Goal: Find specific page/section: Find specific page/section

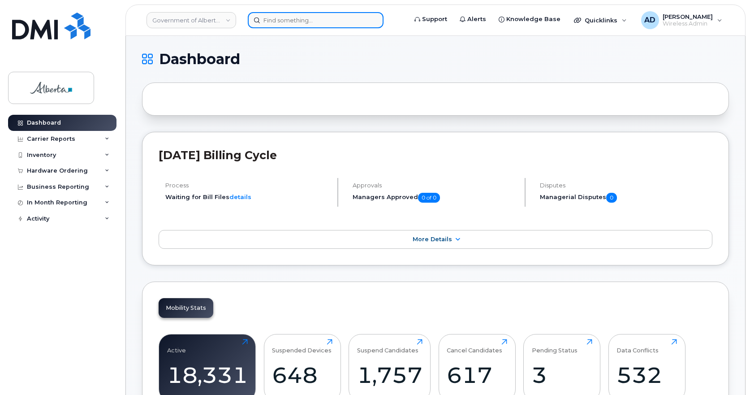
click at [283, 21] on input at bounding box center [316, 20] width 136 height 16
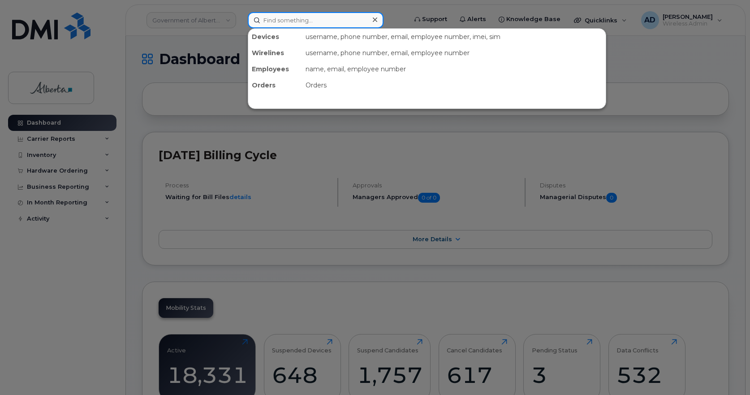
paste input "7802646431"
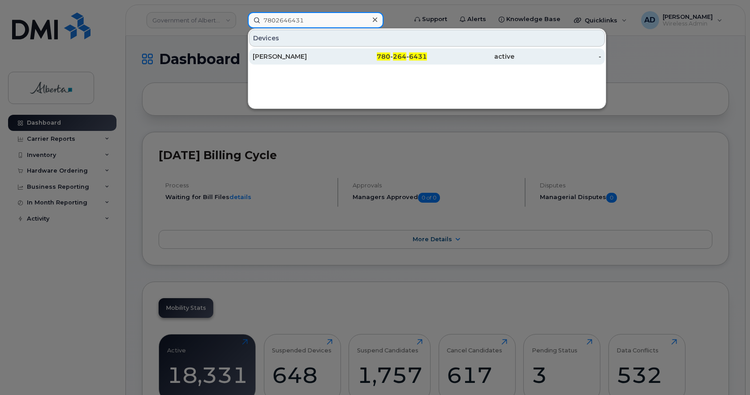
type input "7802646431"
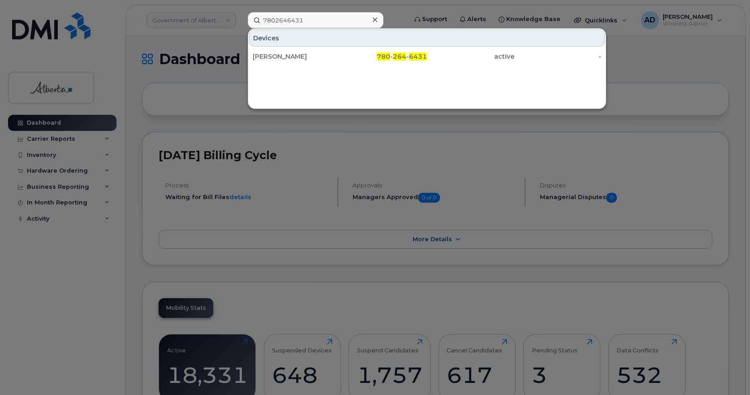
drag, startPoint x: 296, startPoint y: 56, endPoint x: 375, endPoint y: 114, distance: 98.4
click at [296, 55] on div "[PERSON_NAME]" at bounding box center [296, 56] width 87 height 9
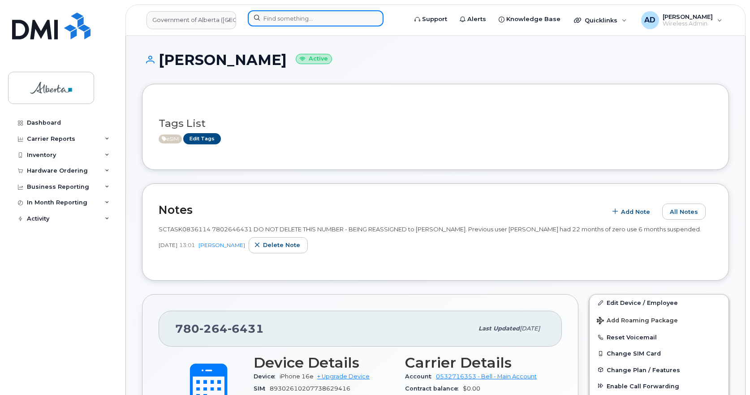
click at [257, 21] on input at bounding box center [316, 18] width 136 height 16
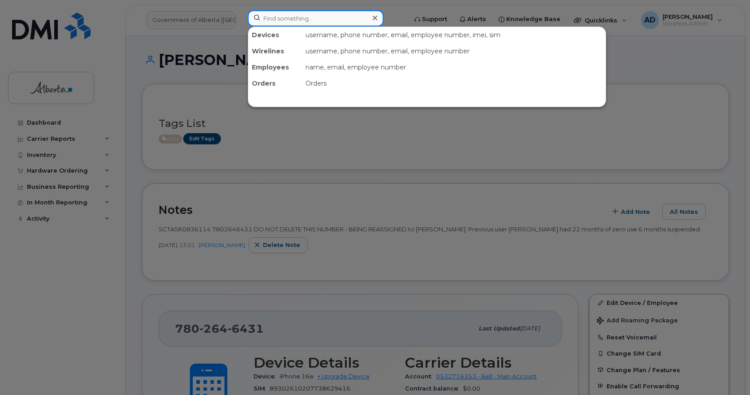
paste input "5874398509"
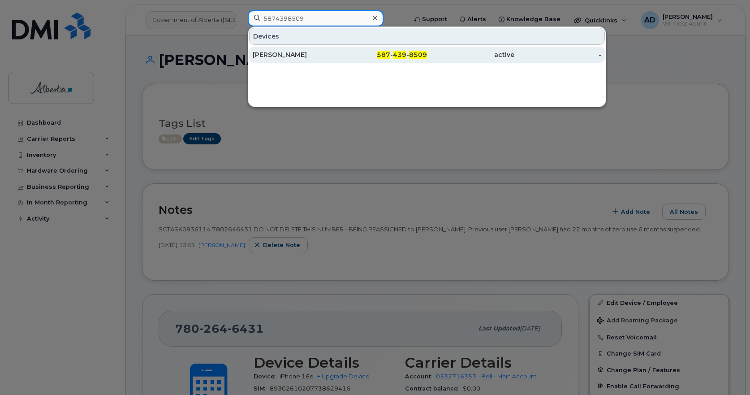
type input "5874398509"
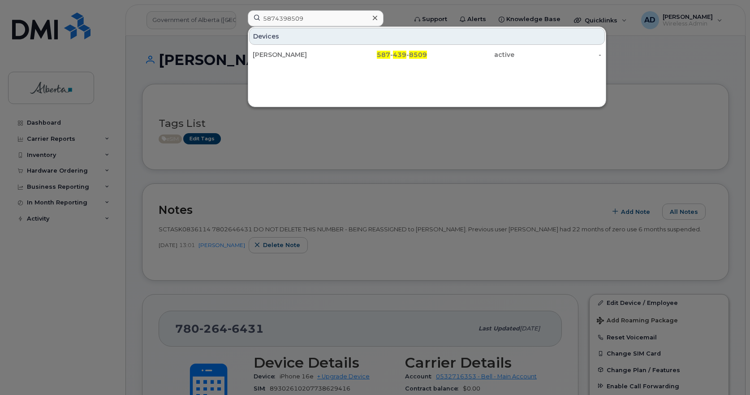
drag, startPoint x: 279, startPoint y: 55, endPoint x: 292, endPoint y: 73, distance: 23.1
click at [279, 55] on div "[PERSON_NAME]" at bounding box center [296, 54] width 87 height 9
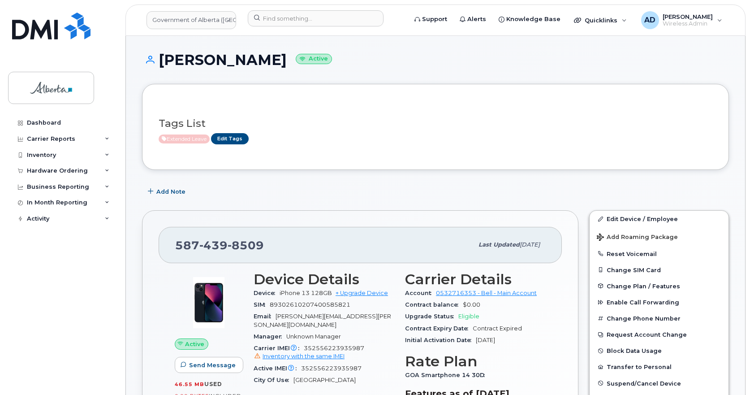
click at [233, 57] on h1 "Tristine William Active" at bounding box center [435, 60] width 587 height 16
drag, startPoint x: 276, startPoint y: 60, endPoint x: 162, endPoint y: 60, distance: 113.8
click at [162, 60] on h1 "Tristine William Active" at bounding box center [435, 60] width 587 height 16
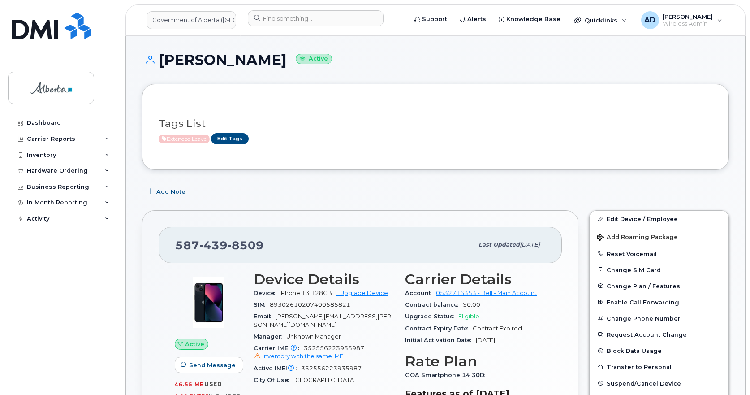
copy h1 "[PERSON_NAME]"
